Goal: Entertainment & Leisure: Consume media (video, audio)

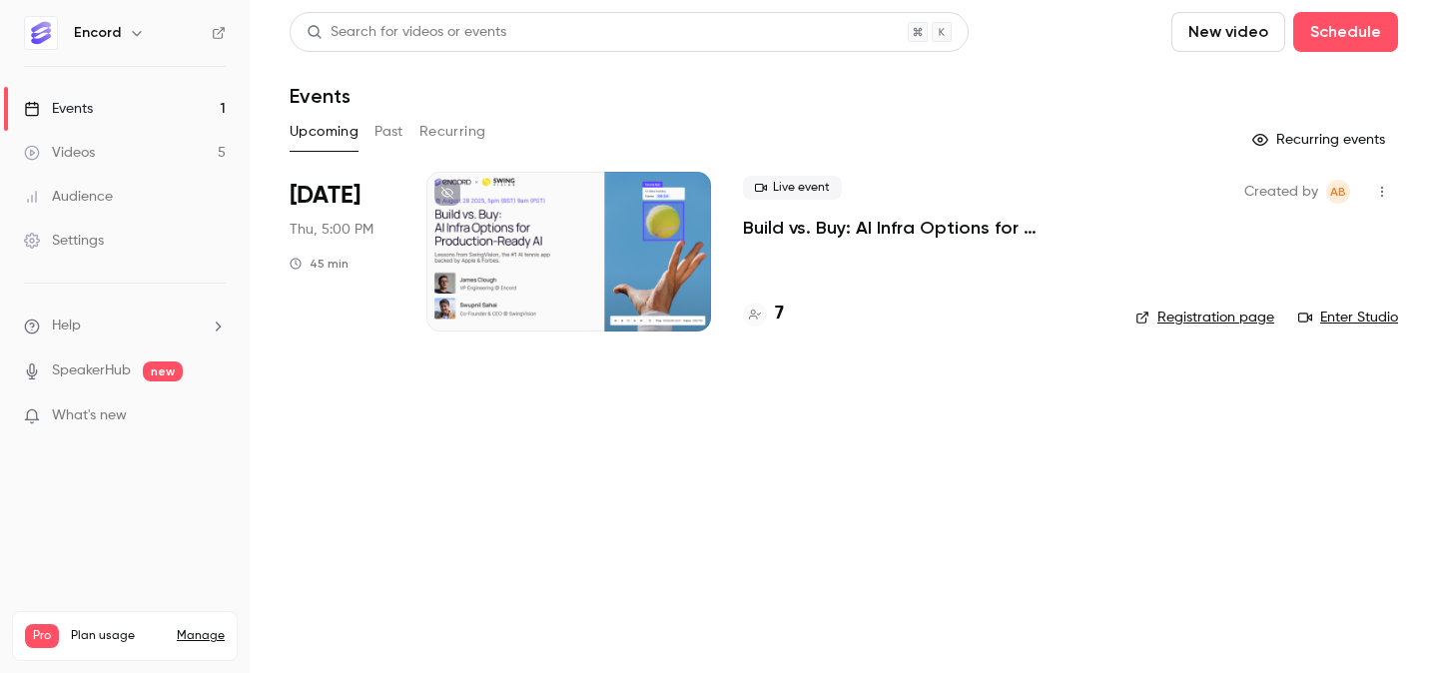
click at [369, 133] on div "Upcoming Past Recurring" at bounding box center [844, 132] width 1109 height 32
click at [385, 131] on button "Past" at bounding box center [388, 132] width 29 height 32
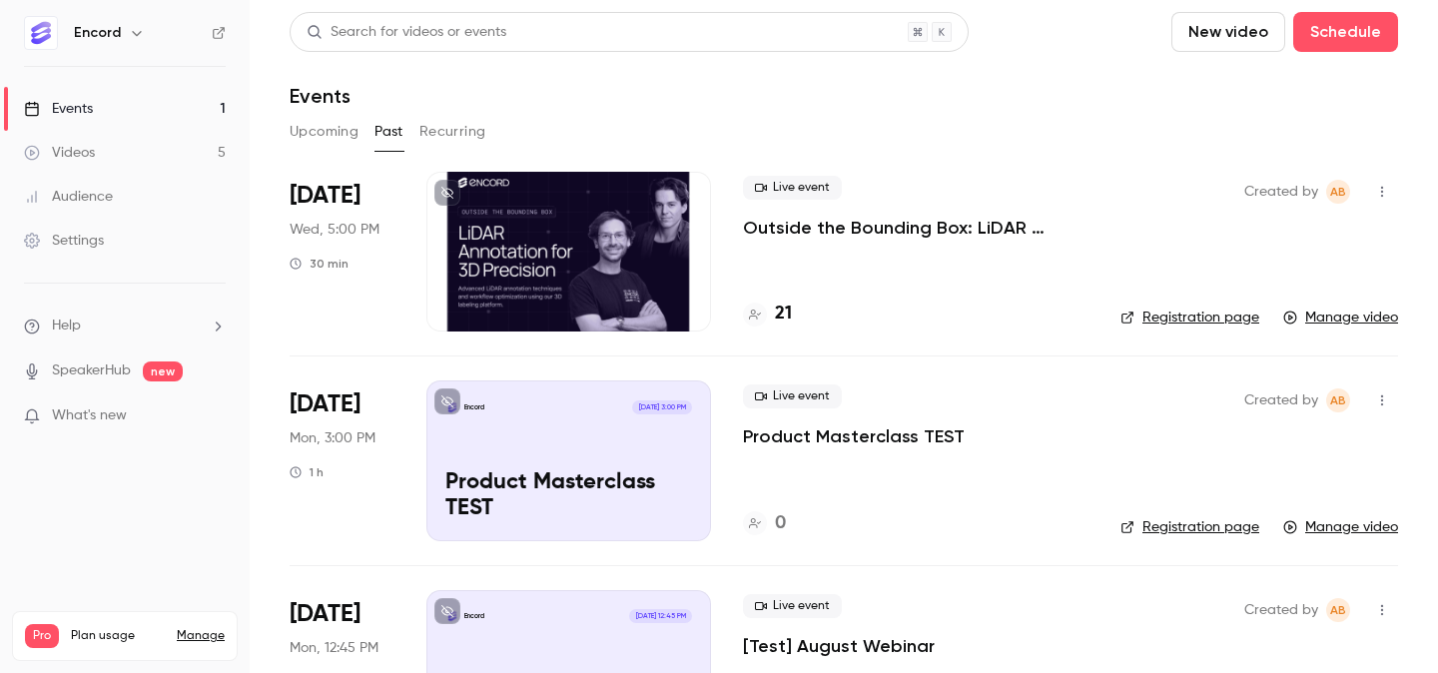
click at [790, 228] on p "Outside the Bounding Box: LiDAR Annotation for 3D Precision" at bounding box center [916, 228] width 346 height 24
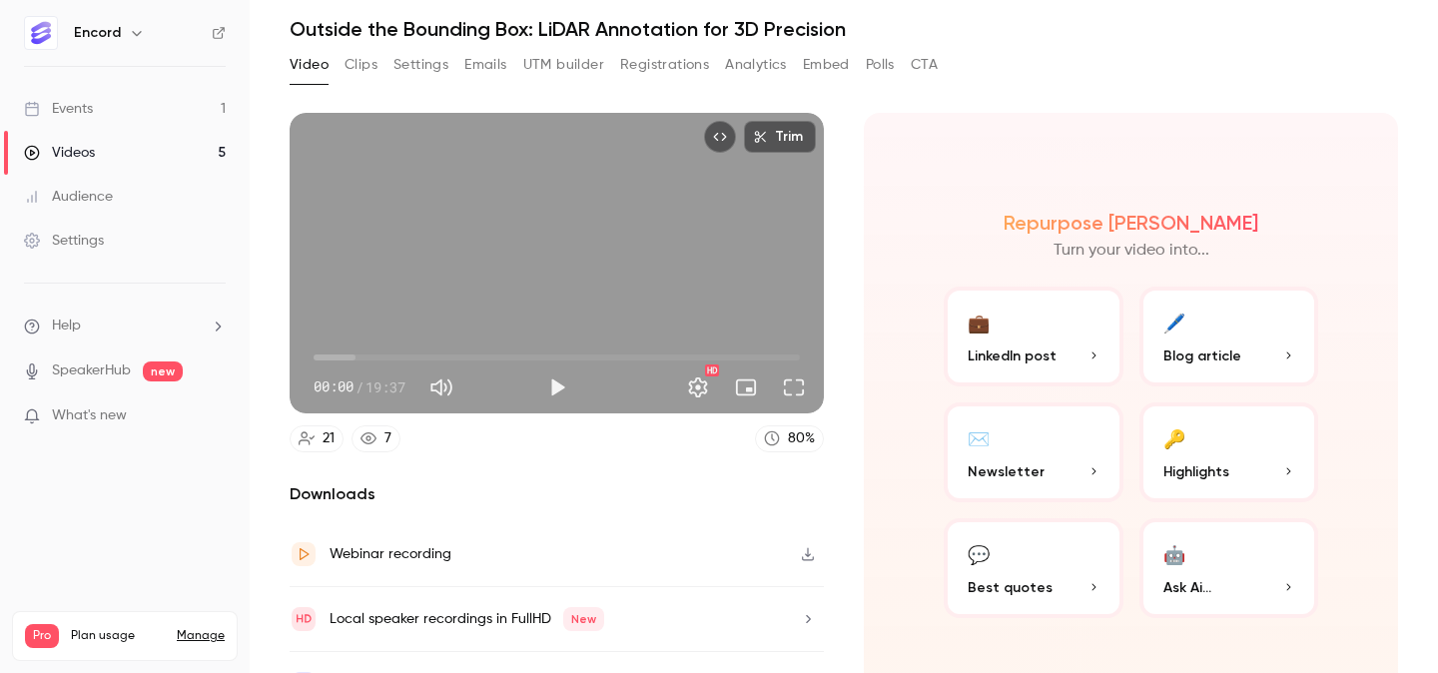
scroll to position [110, 0]
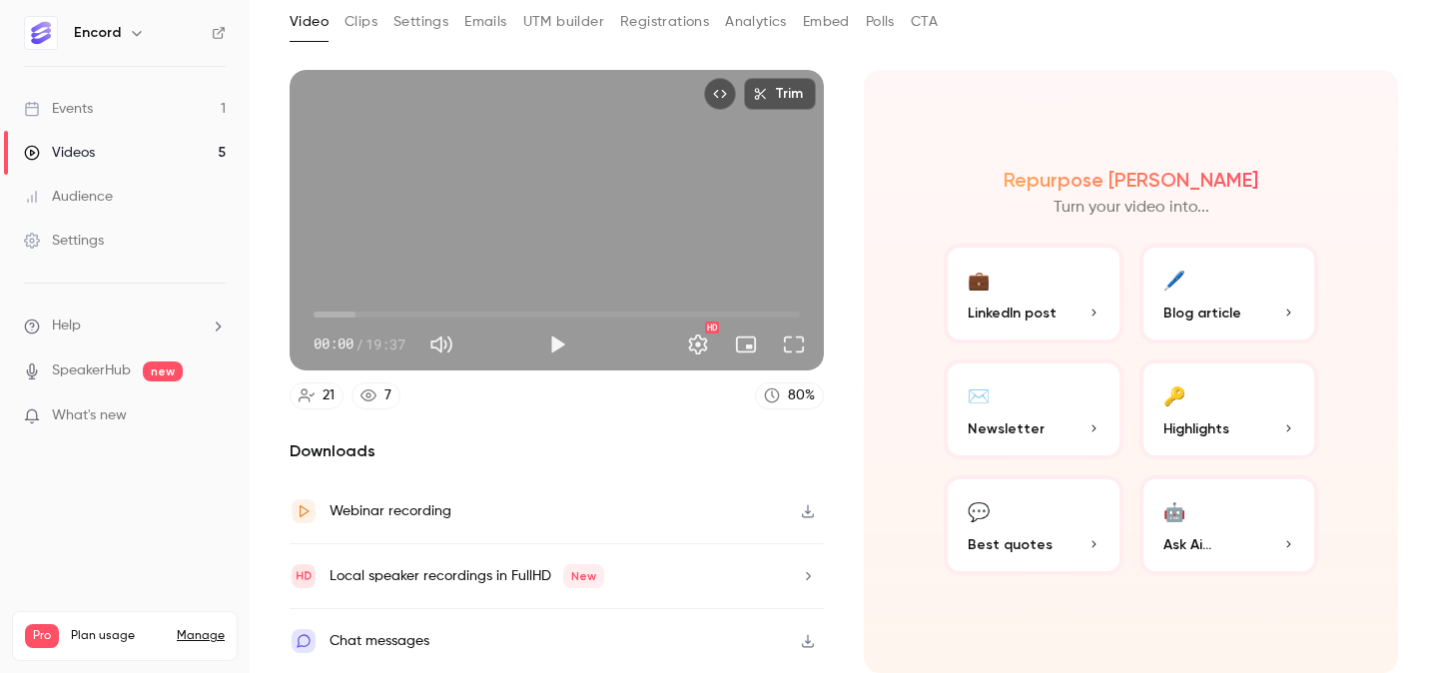
click at [808, 513] on icon "button" at bounding box center [808, 511] width 16 height 14
click at [811, 513] on icon "button" at bounding box center [808, 511] width 16 height 14
